Goal: Transaction & Acquisition: Purchase product/service

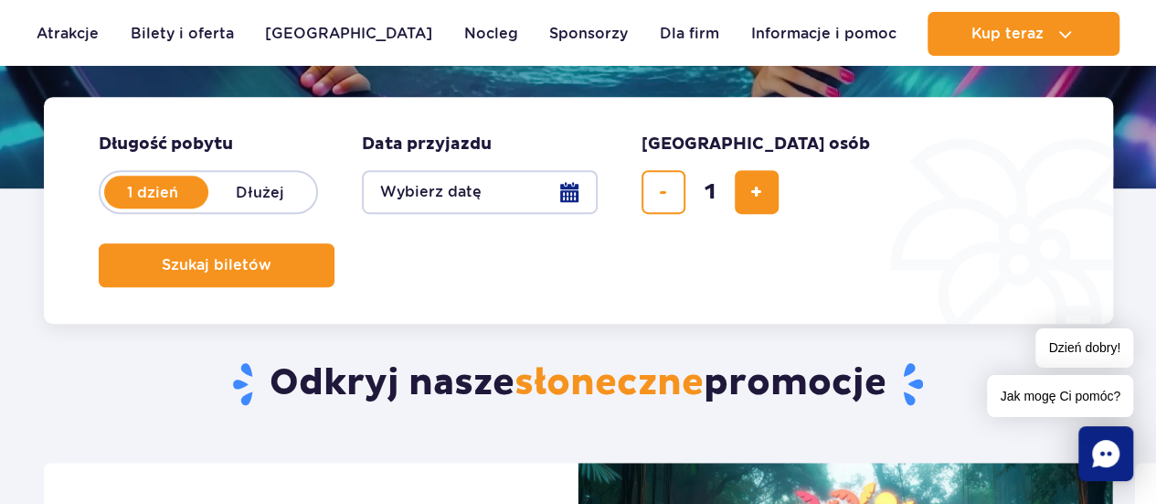
scroll to position [395, 0]
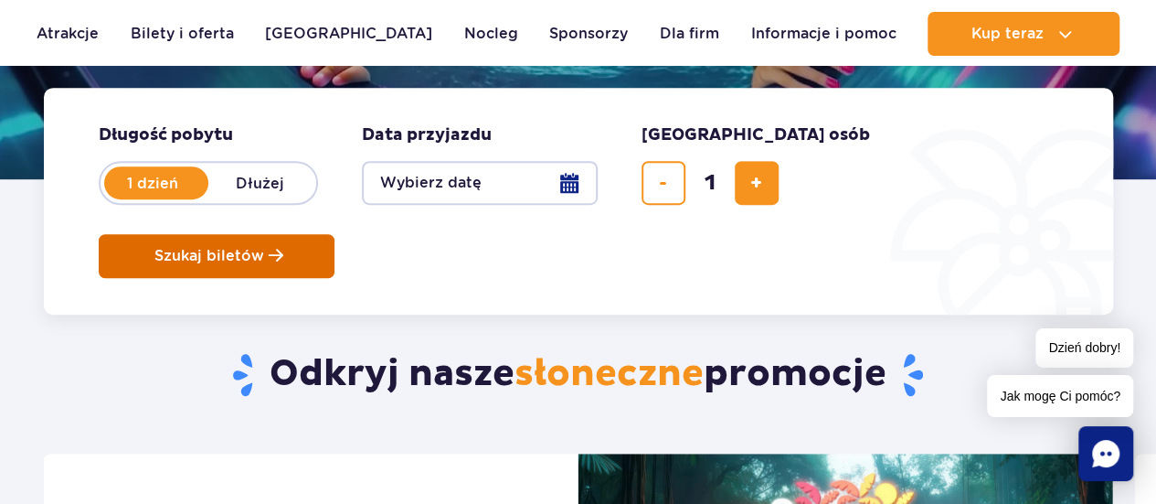
click at [335, 234] on button "Szukaj biletów" at bounding box center [217, 256] width 236 height 44
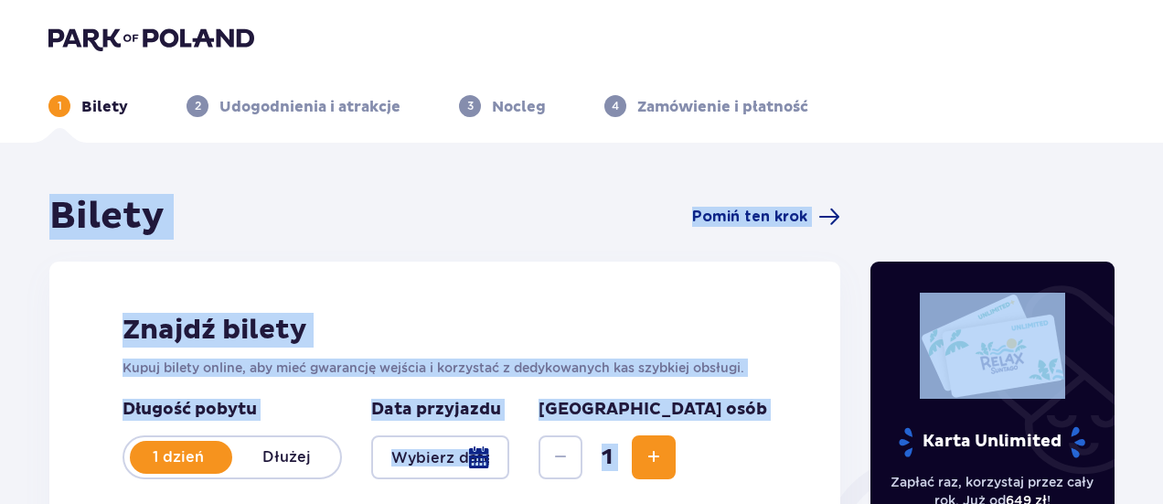
drag, startPoint x: 1159, startPoint y: 89, endPoint x: 1168, endPoint y: 148, distance: 60.1
click at [1163, 148] on html "1 Bilety 2 Udogodnienia i atrakcje 3 Nocleg 4 Zamówienie i płatność Bilety Pomi…" at bounding box center [581, 252] width 1163 height 504
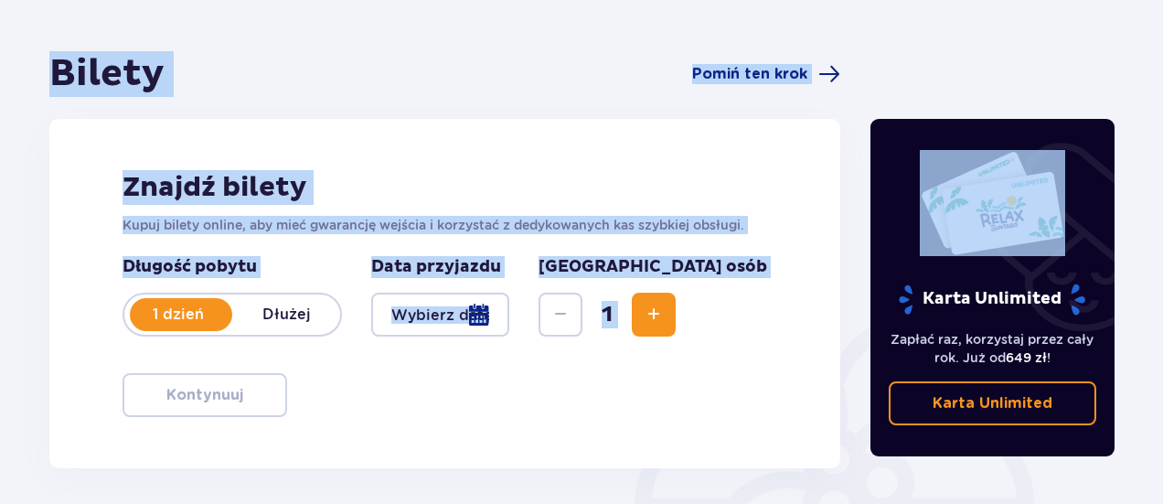
scroll to position [186, 0]
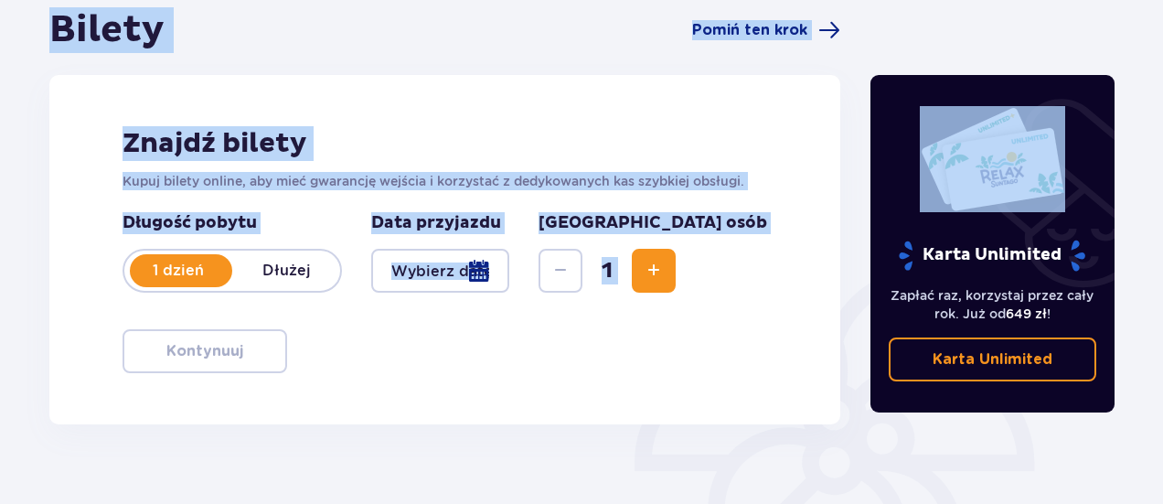
click at [468, 276] on div at bounding box center [440, 271] width 138 height 44
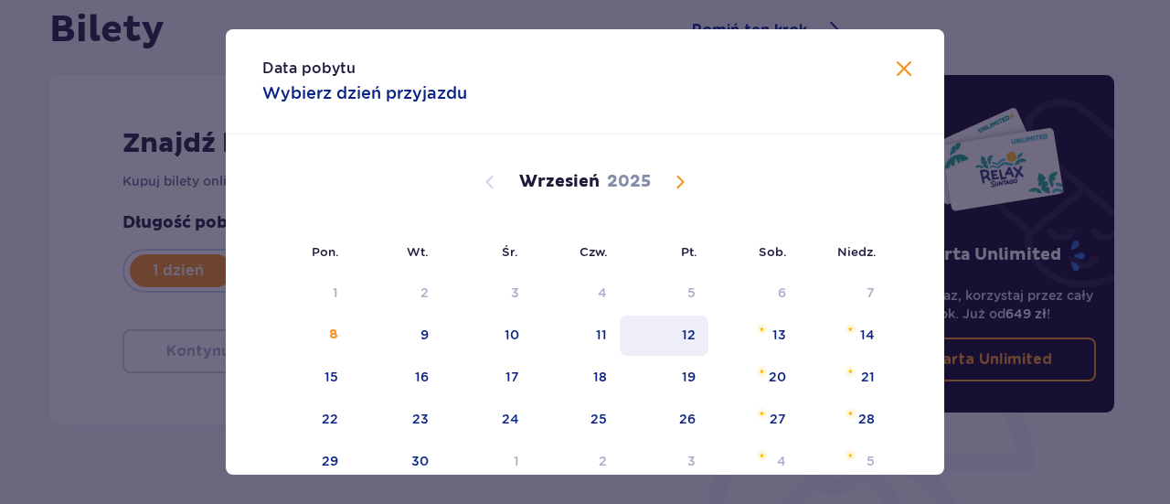
click at [682, 341] on div "12" at bounding box center [689, 334] width 14 height 18
type input "12.09.25"
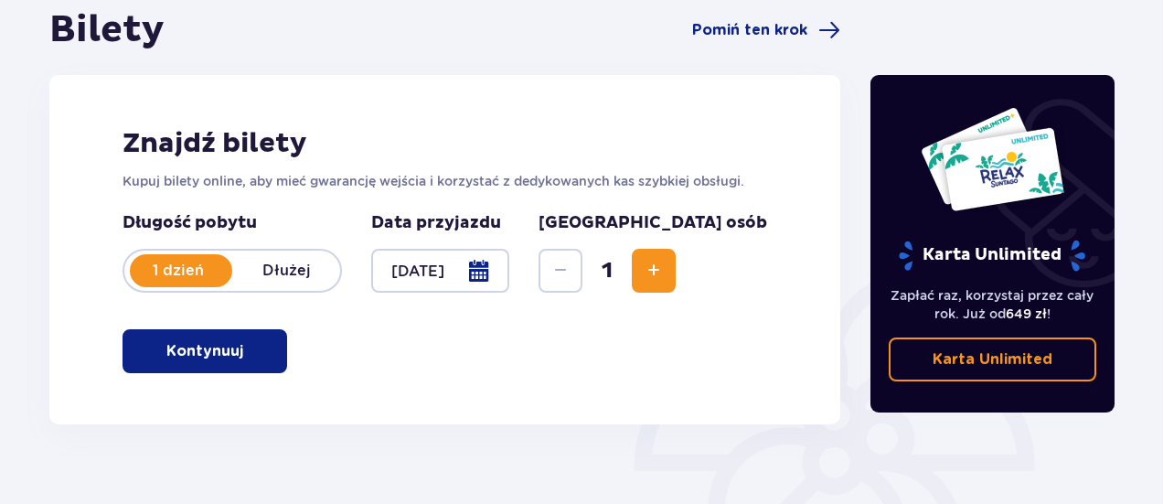
click at [216, 357] on p "Kontynuuj" at bounding box center [204, 351] width 77 height 20
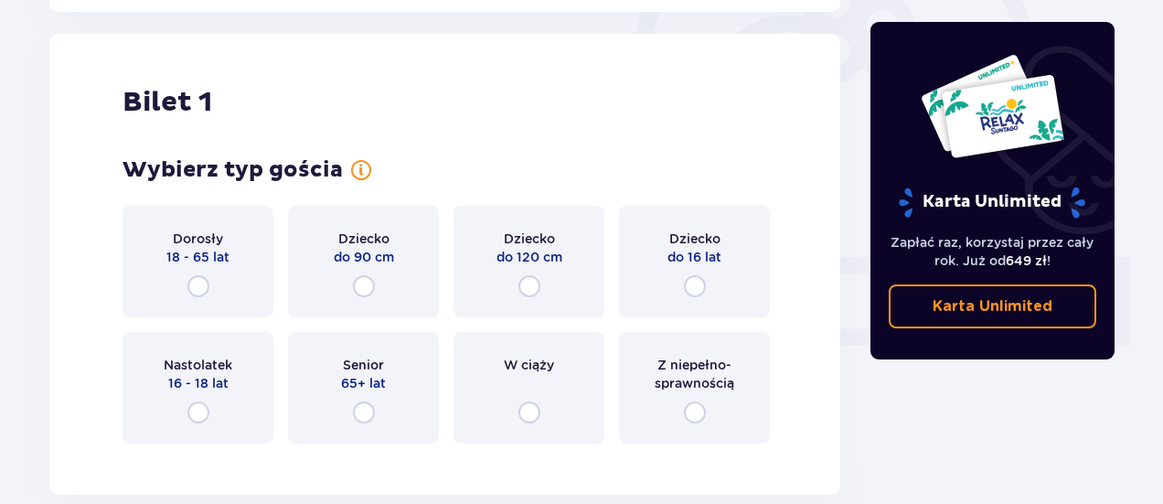
scroll to position [611, 0]
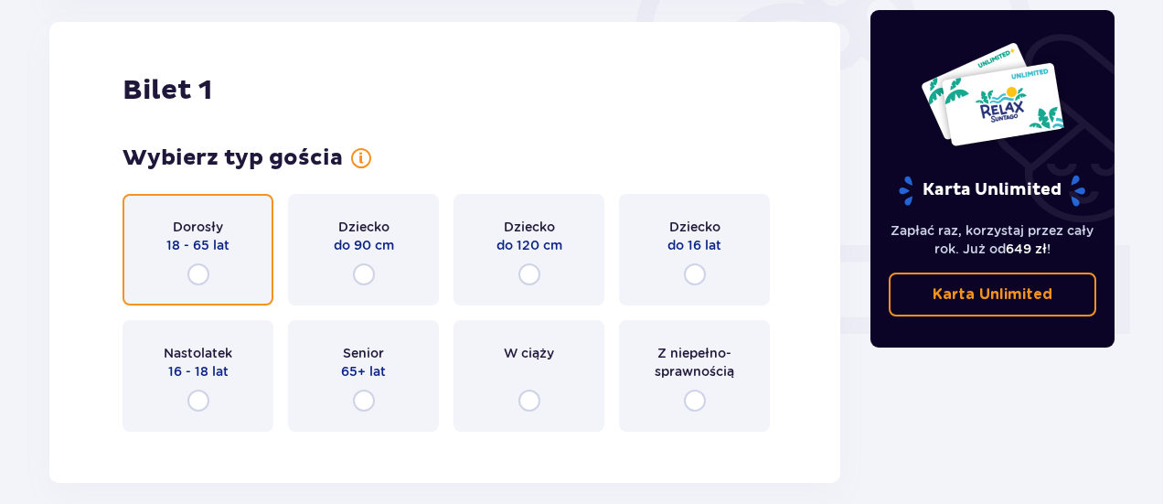
click at [197, 275] on input "radio" at bounding box center [198, 274] width 22 height 22
radio input "true"
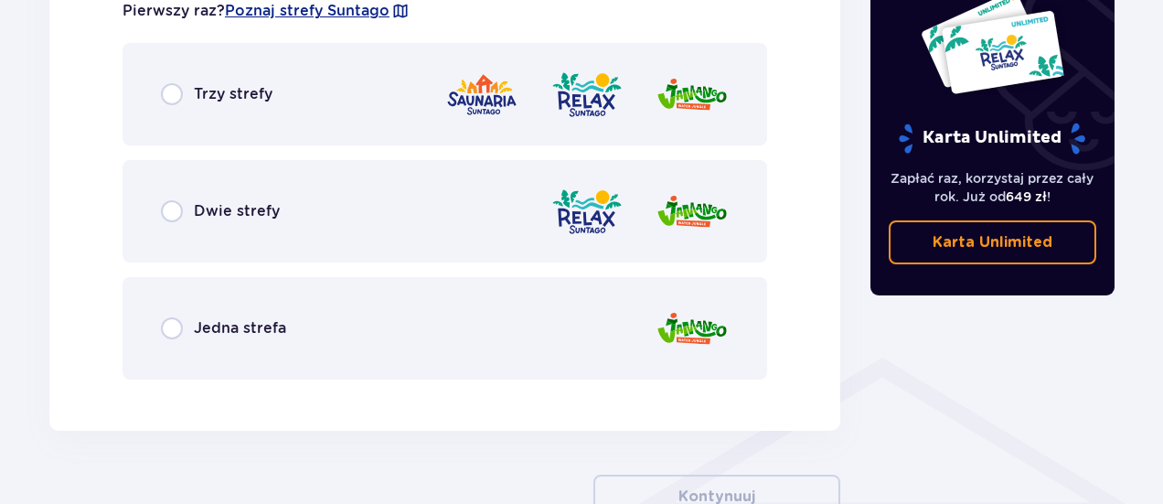
scroll to position [1130, 0]
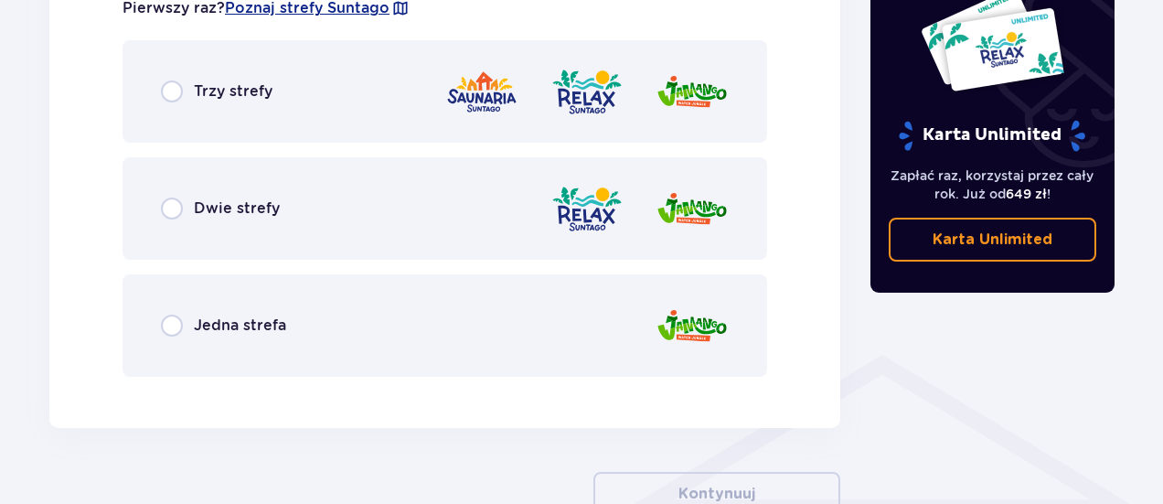
click at [589, 224] on img at bounding box center [586, 209] width 73 height 52
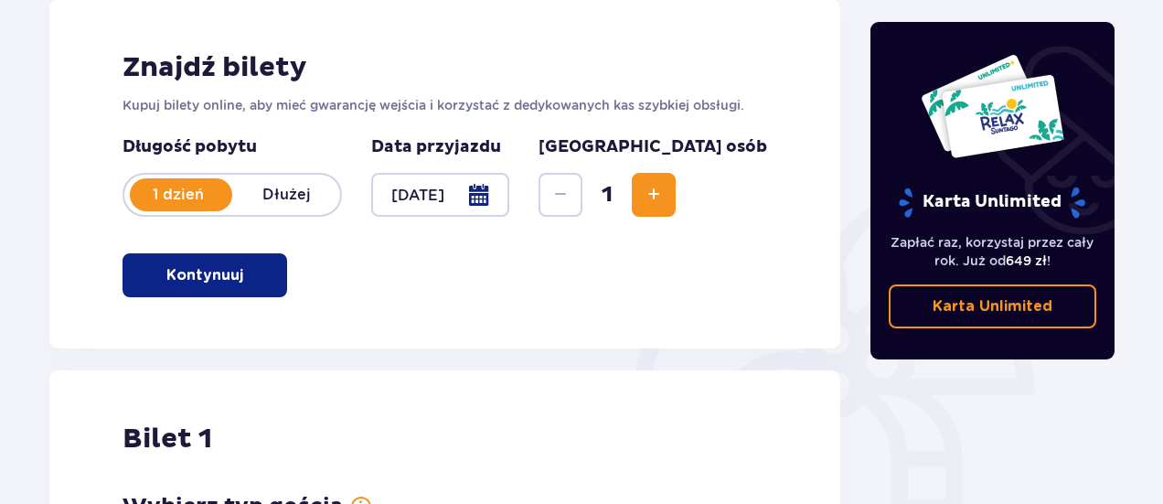
scroll to position [264, 0]
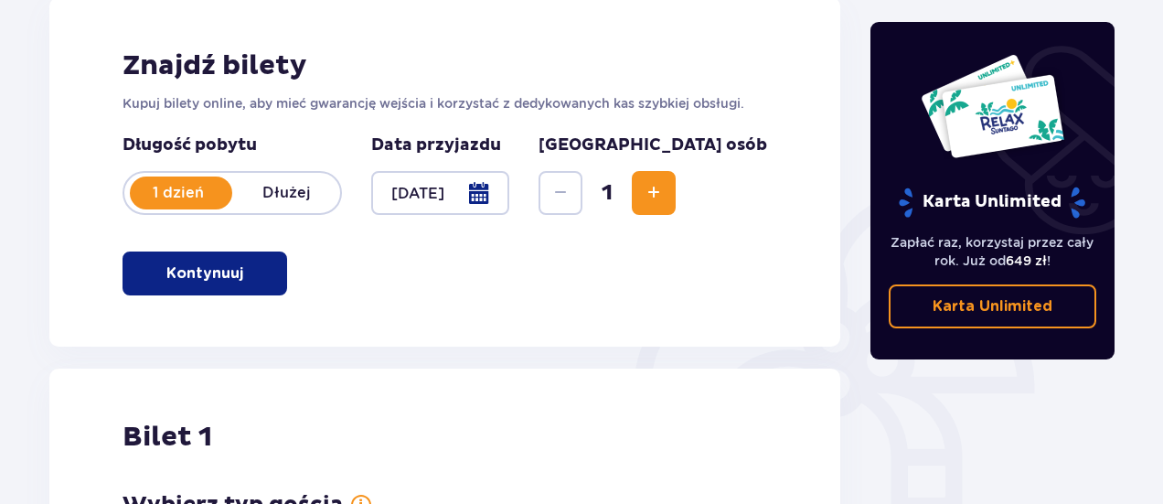
click at [962, 313] on p "Karta Unlimited" at bounding box center [992, 306] width 120 height 20
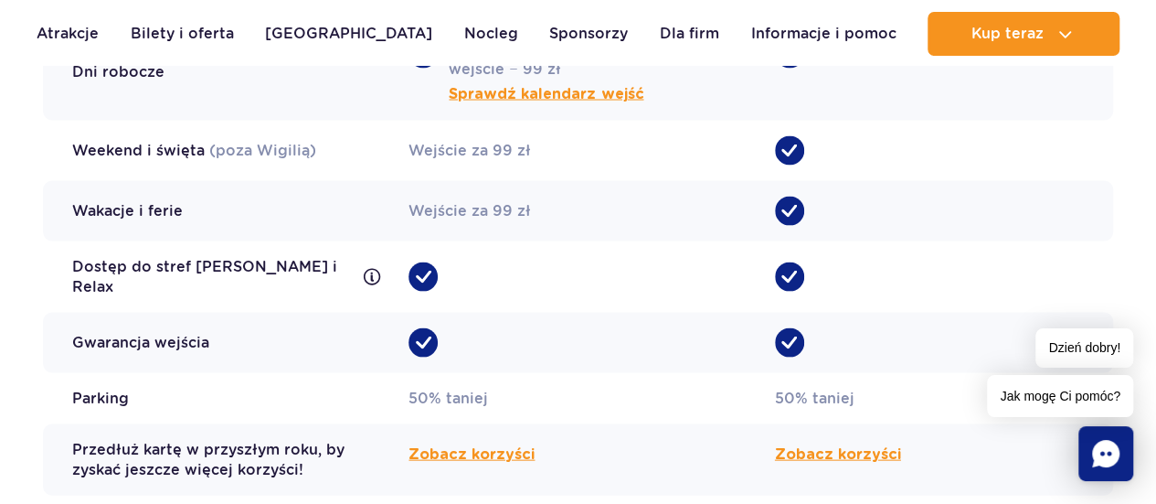
scroll to position [1725, 0]
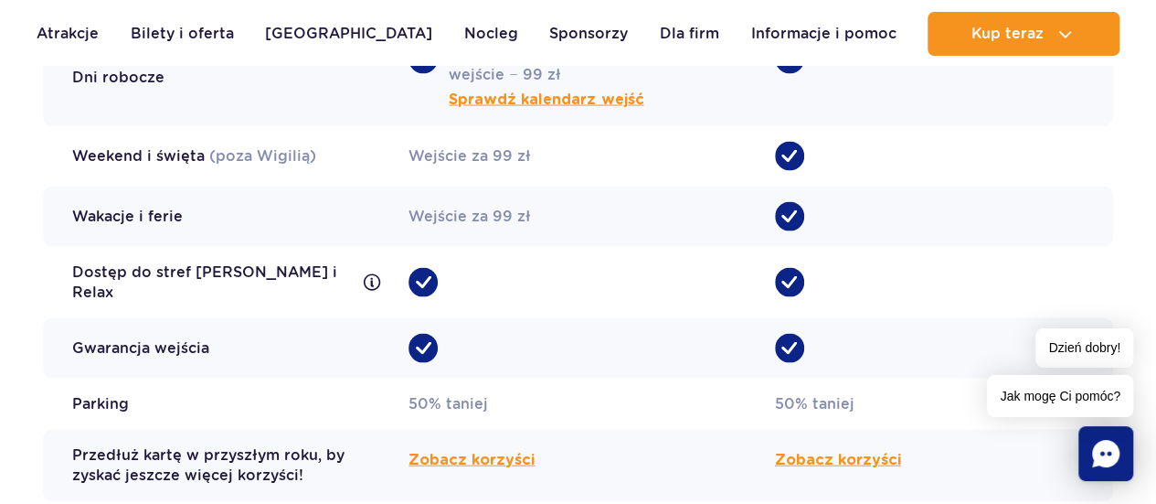
click at [371, 279] on icon at bounding box center [373, 281] width 4 height 9
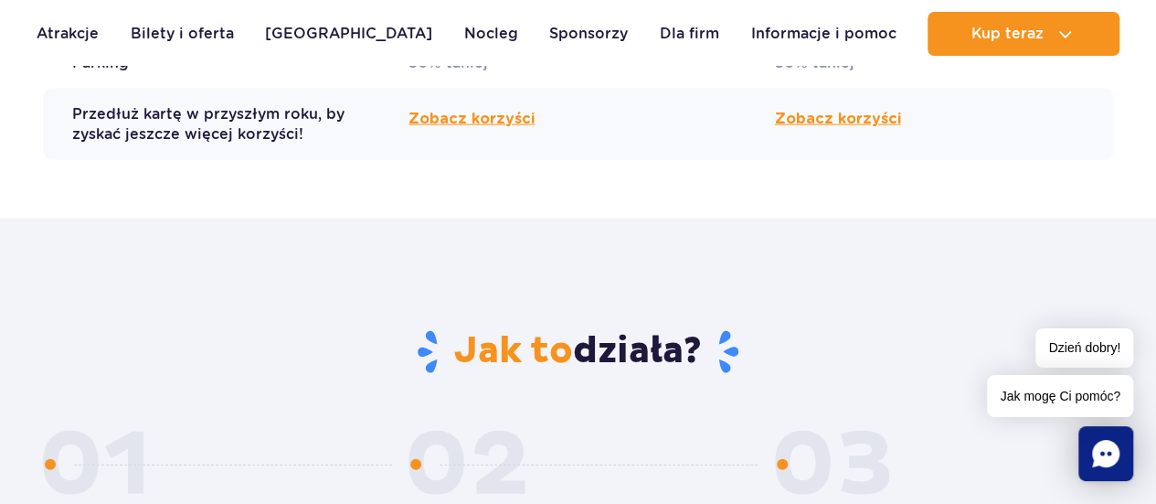
scroll to position [2054, 0]
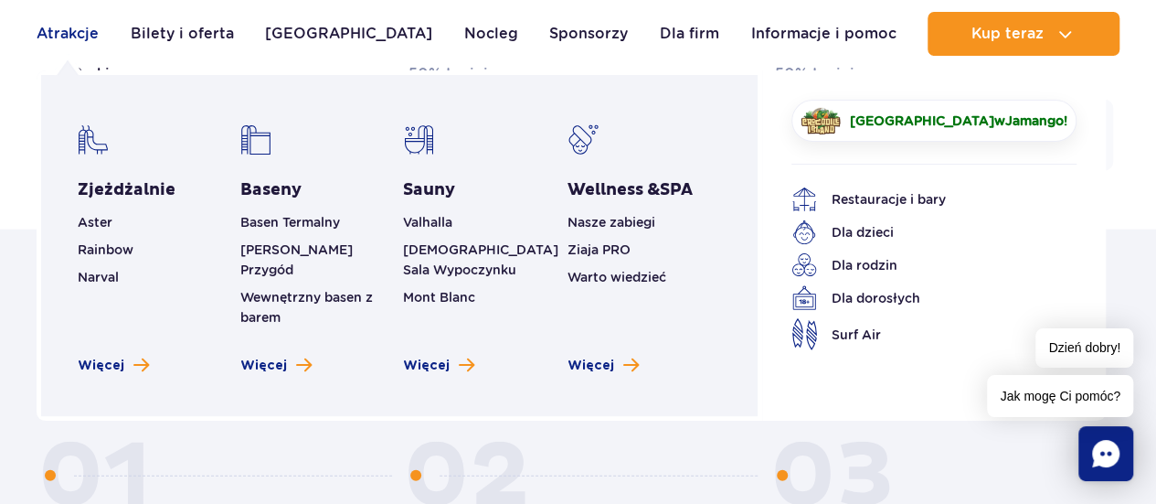
click at [90, 38] on link "Atrakcje" at bounding box center [68, 34] width 62 height 44
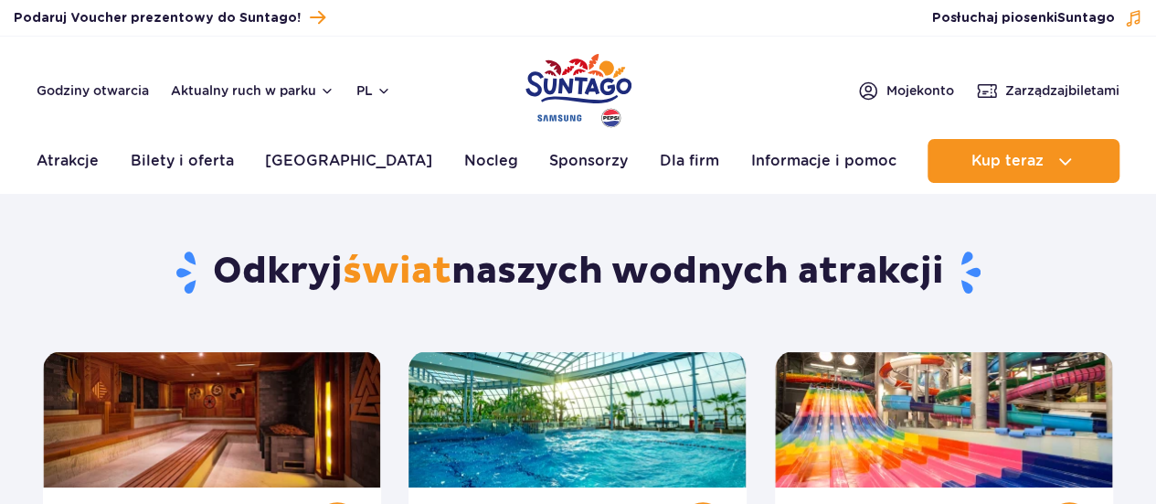
click at [90, 38] on header "Godziny otwarcia Aktualny ruch w parku pl PL EN UA Moje konto Zarządzaj biletam…" at bounding box center [578, 115] width 1156 height 156
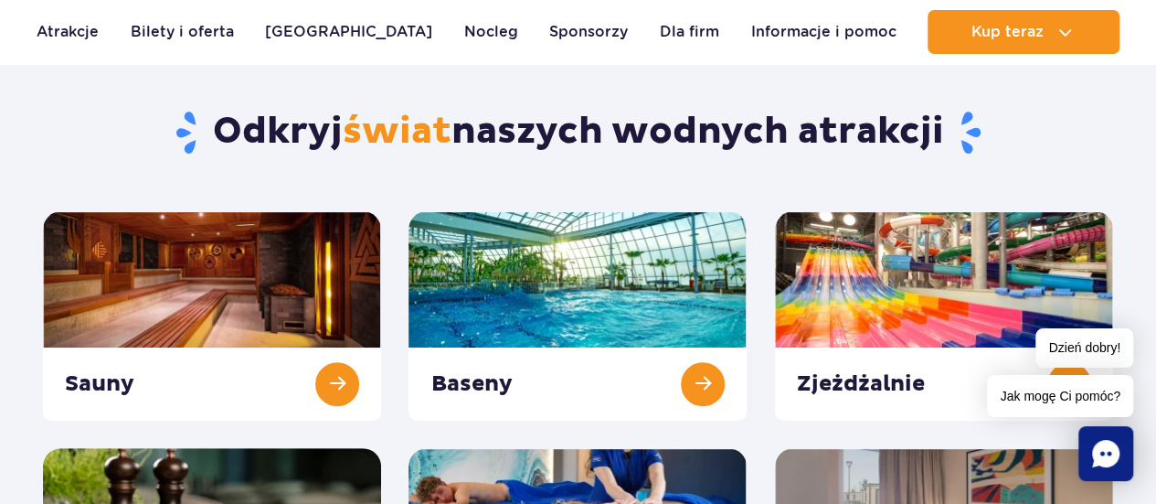
scroll to position [144, 0]
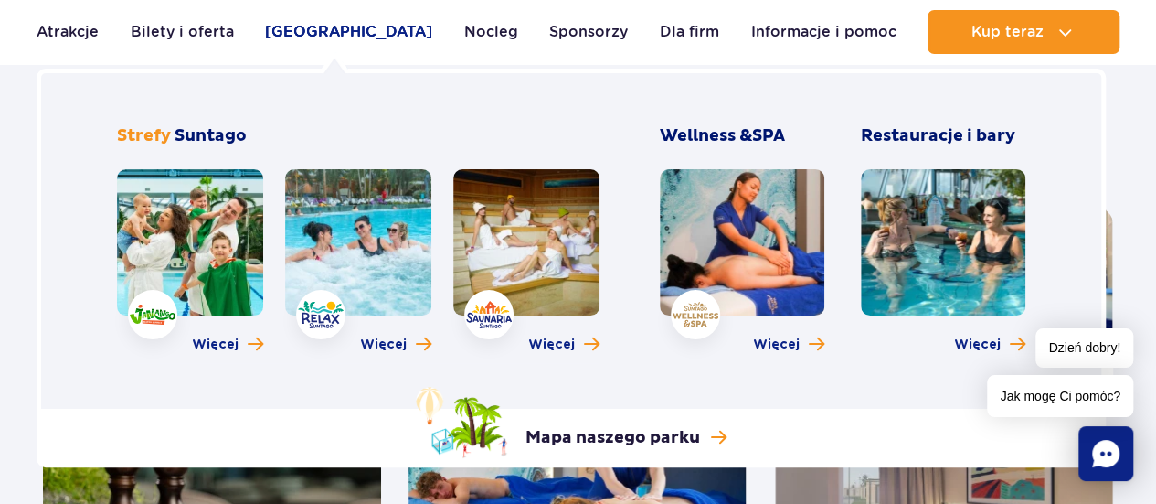
click at [343, 29] on link "[GEOGRAPHIC_DATA]" at bounding box center [348, 32] width 167 height 44
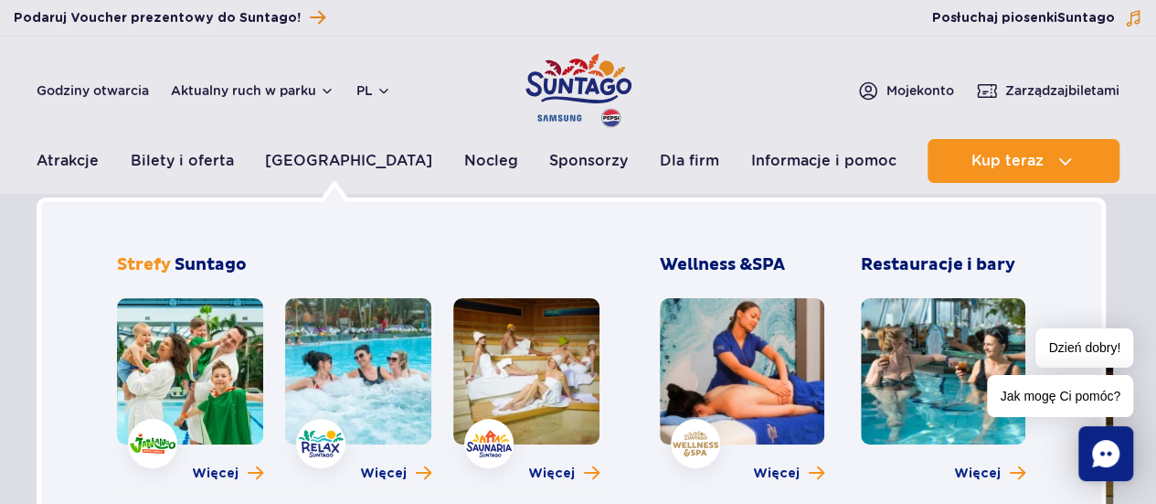
click at [352, 332] on link at bounding box center [358, 371] width 146 height 146
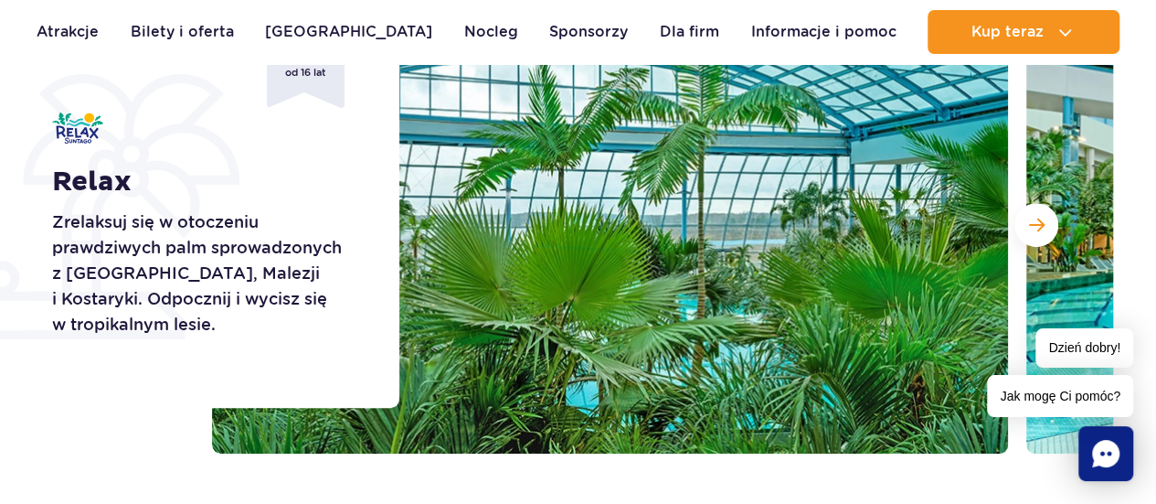
scroll to position [293, 0]
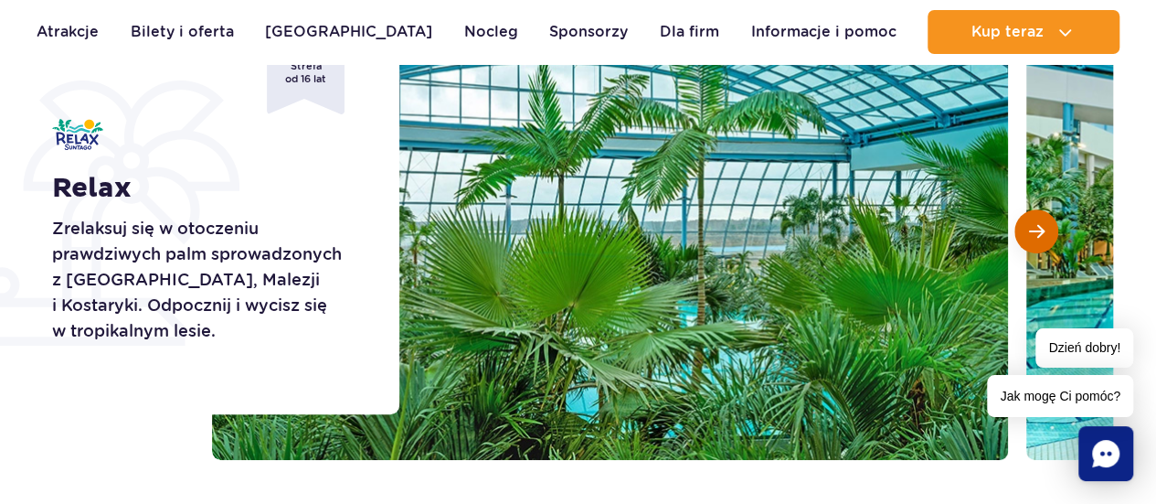
click at [1045, 233] on button "Następny slajd" at bounding box center [1037, 231] width 44 height 44
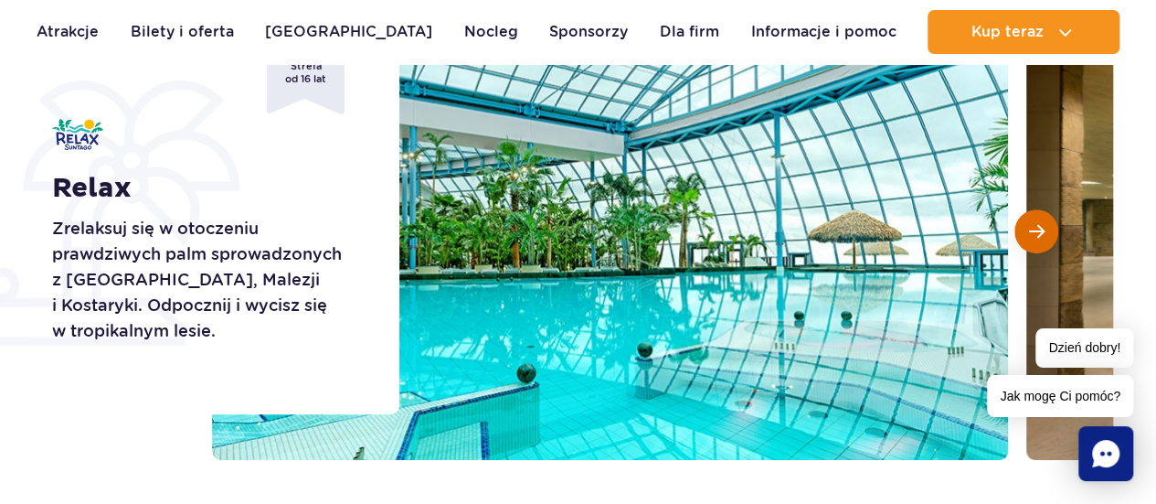
click at [1031, 228] on span "Następny slajd" at bounding box center [1037, 231] width 16 height 16
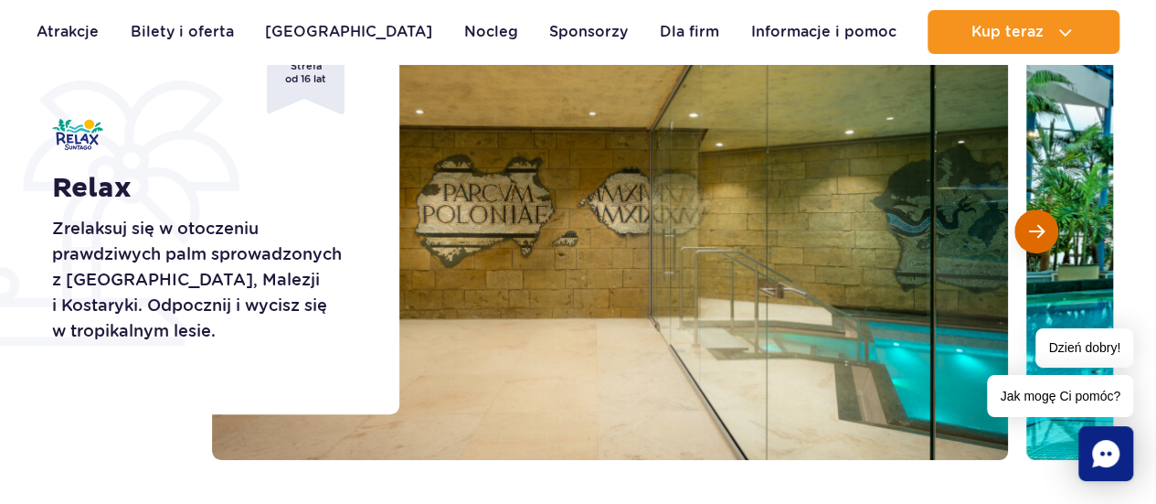
click at [1031, 228] on span "Następny slajd" at bounding box center [1037, 231] width 16 height 16
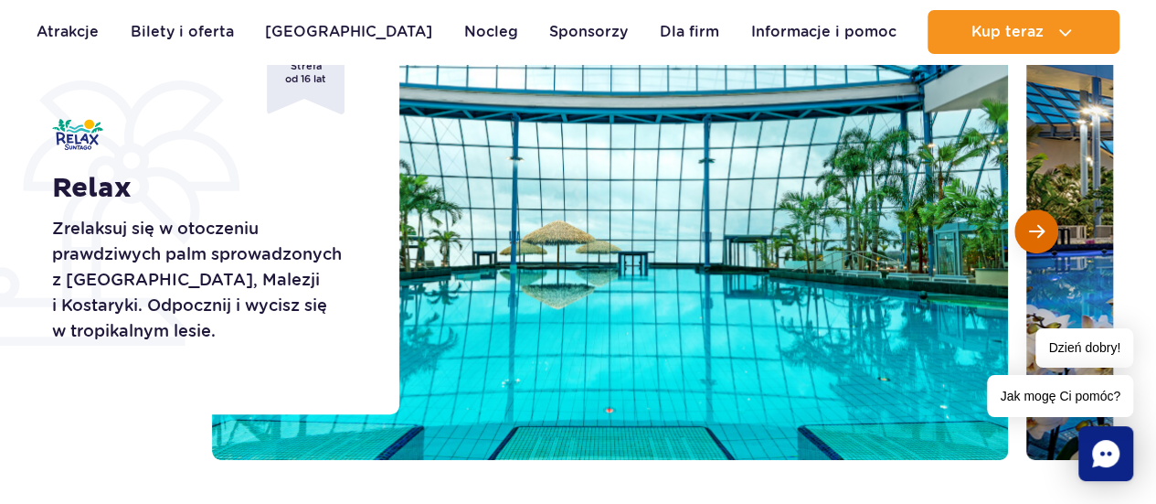
click at [1031, 228] on span "Następny slajd" at bounding box center [1037, 231] width 16 height 16
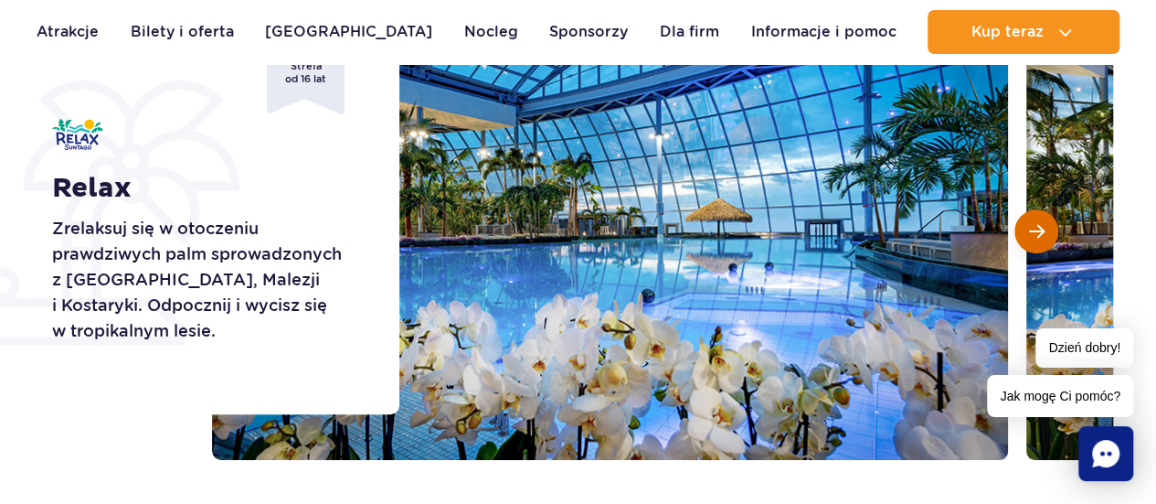
click at [1031, 228] on span "Następny slajd" at bounding box center [1037, 231] width 16 height 16
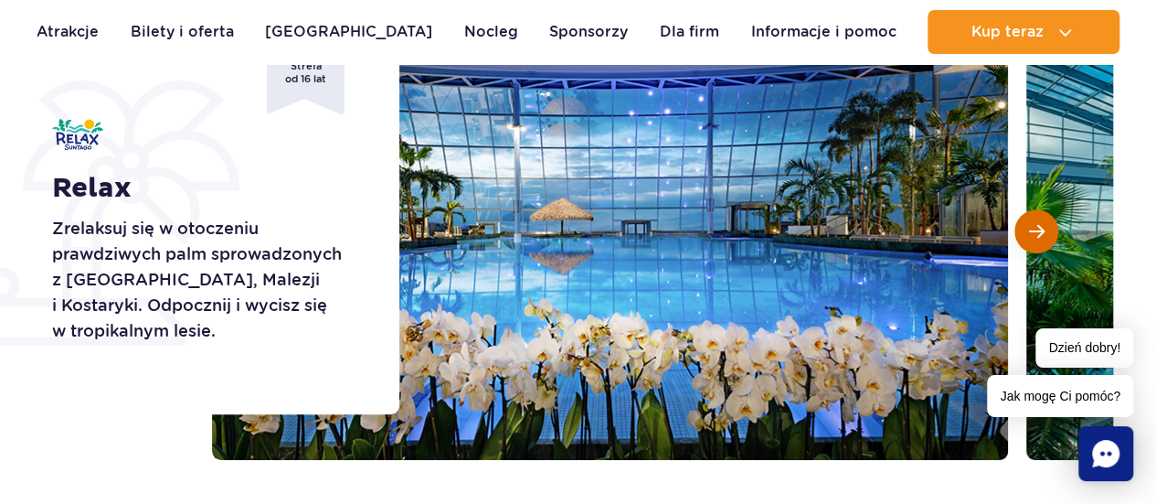
click at [1031, 228] on span "Następny slajd" at bounding box center [1037, 231] width 16 height 16
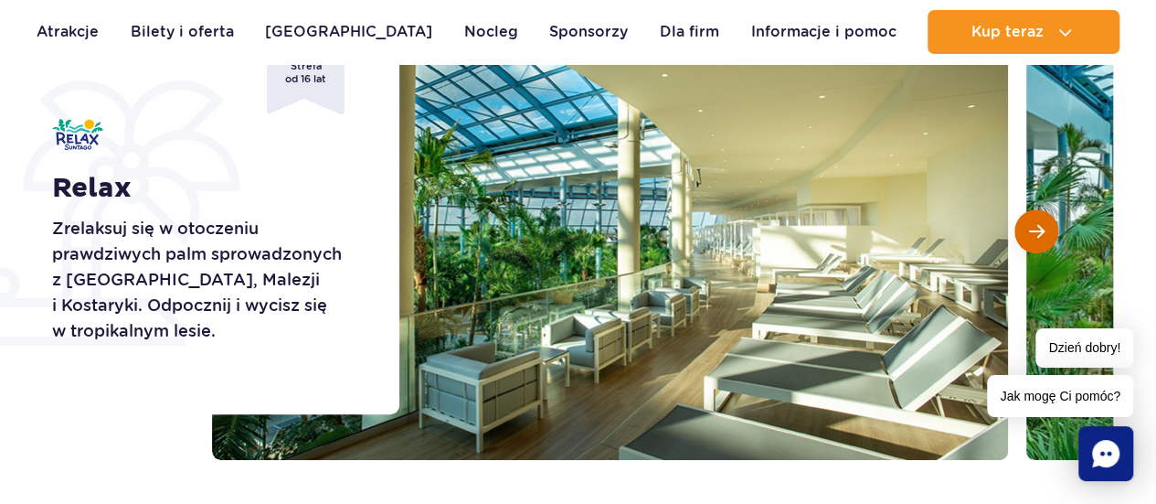
click at [1031, 228] on span "Następny slajd" at bounding box center [1037, 231] width 16 height 16
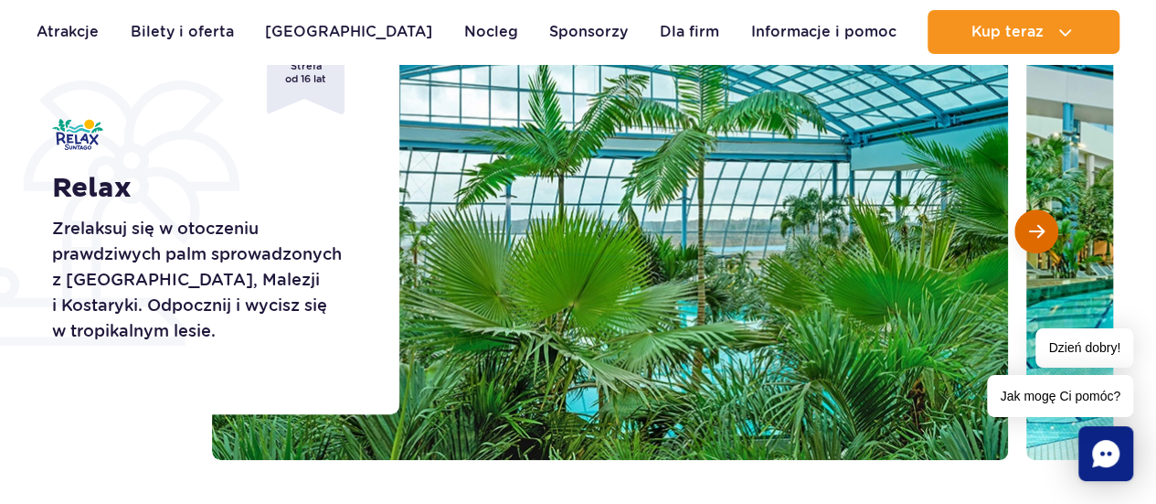
click at [1031, 228] on span "Następny slajd" at bounding box center [1037, 231] width 16 height 16
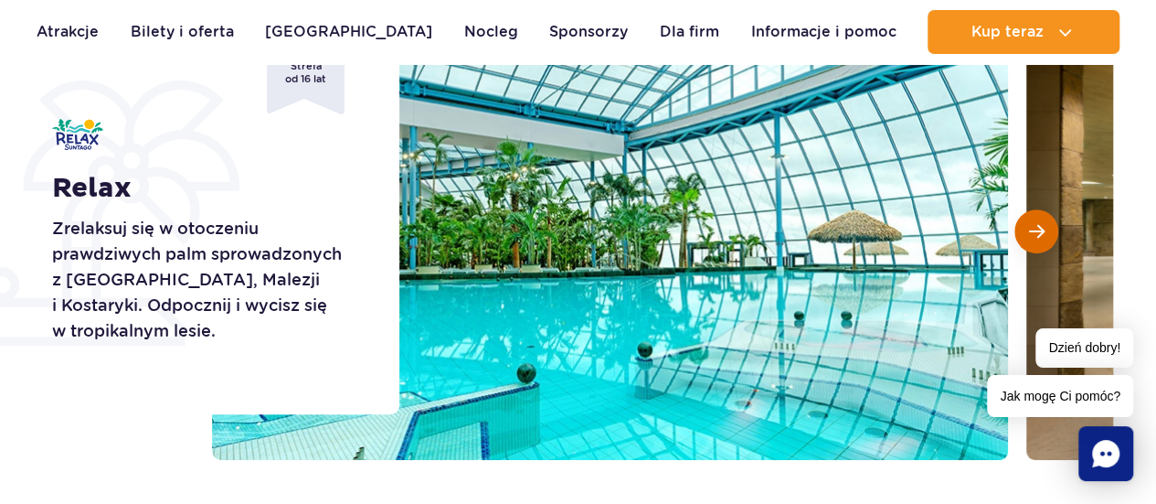
click at [1031, 228] on span "Następny slajd" at bounding box center [1037, 231] width 16 height 16
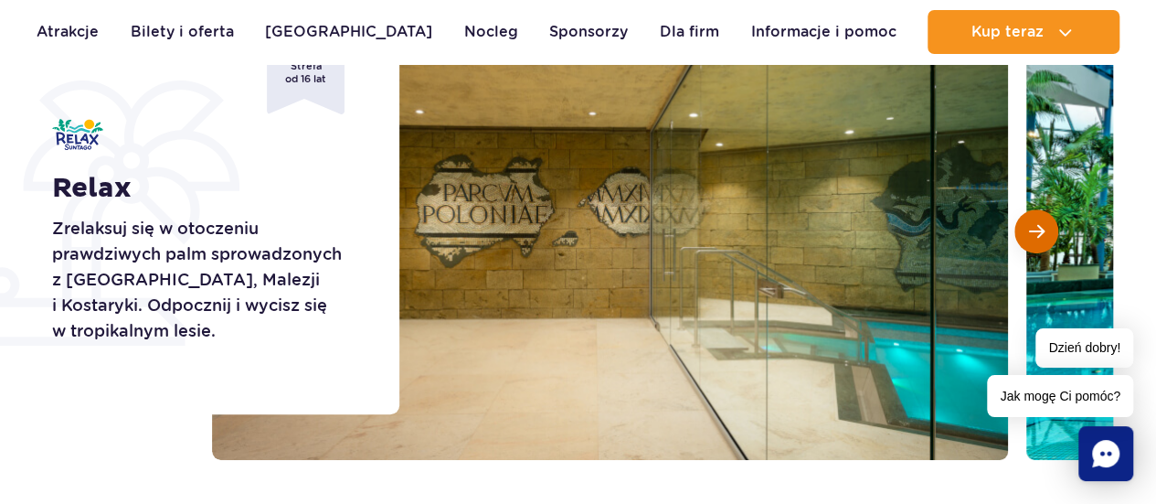
click at [1031, 228] on span "Następny slajd" at bounding box center [1037, 231] width 16 height 16
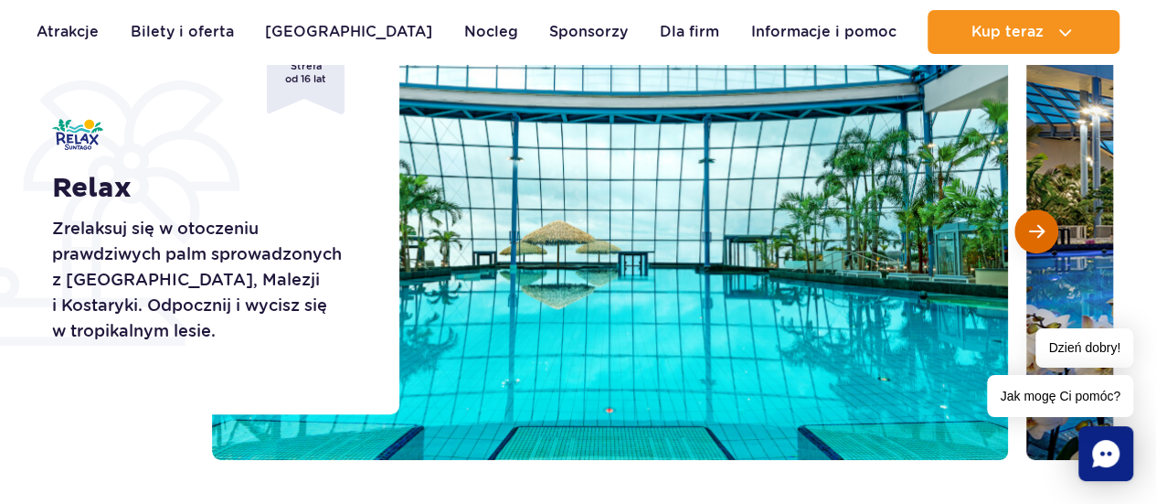
click at [1031, 228] on span "Następny slajd" at bounding box center [1037, 231] width 16 height 16
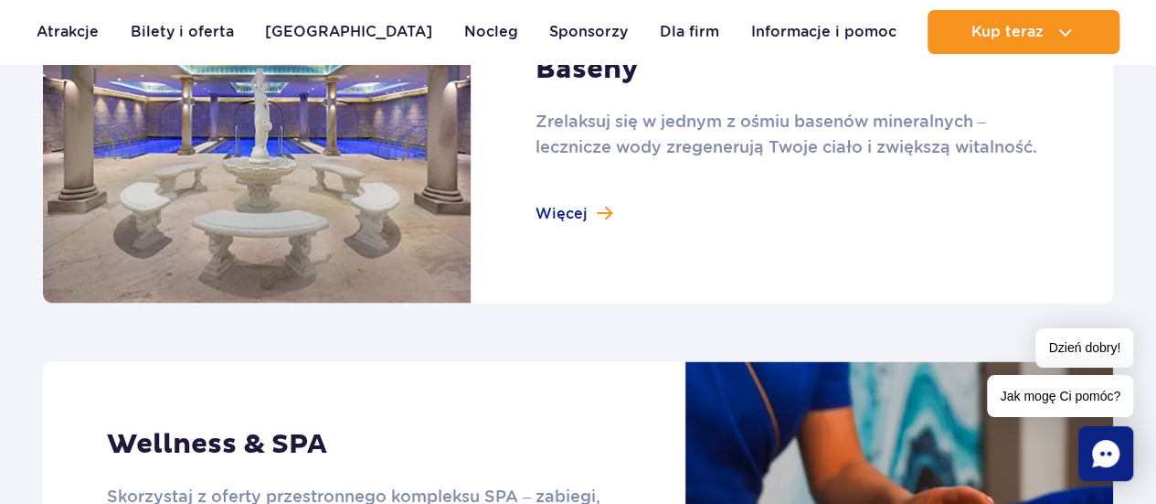
scroll to position [1232, 0]
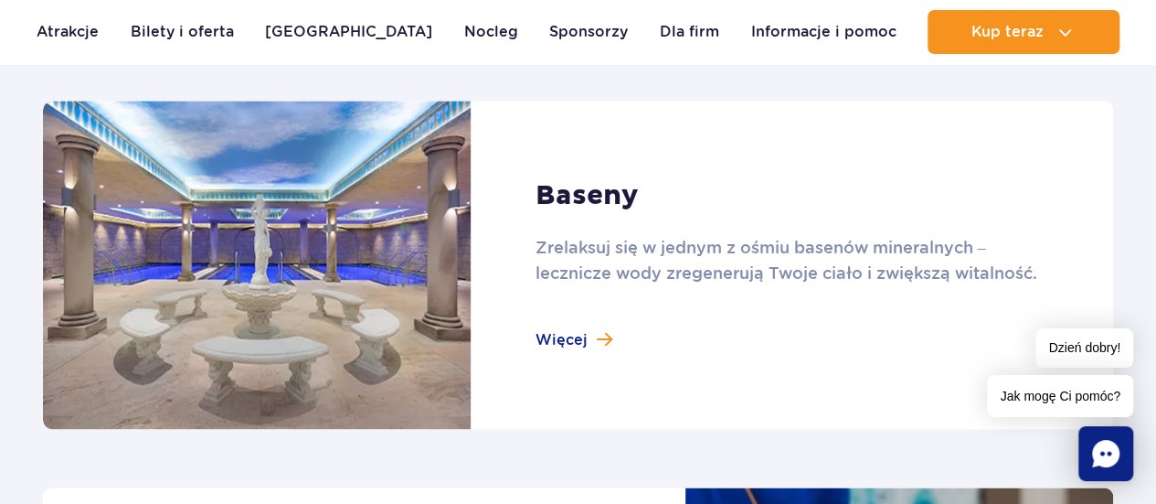
click at [589, 350] on link at bounding box center [578, 265] width 1070 height 328
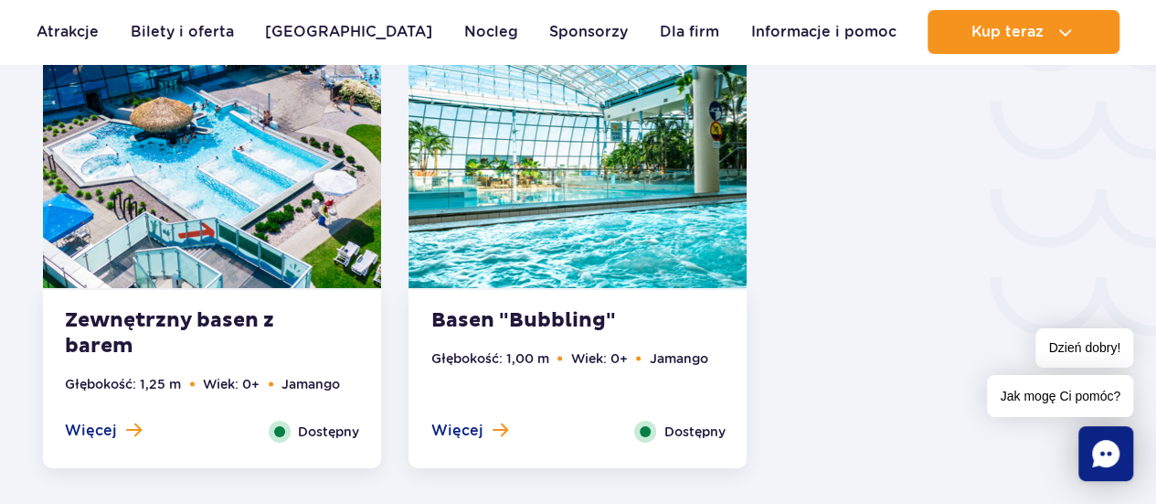
scroll to position [3150, 0]
